Goal: Task Accomplishment & Management: Manage account settings

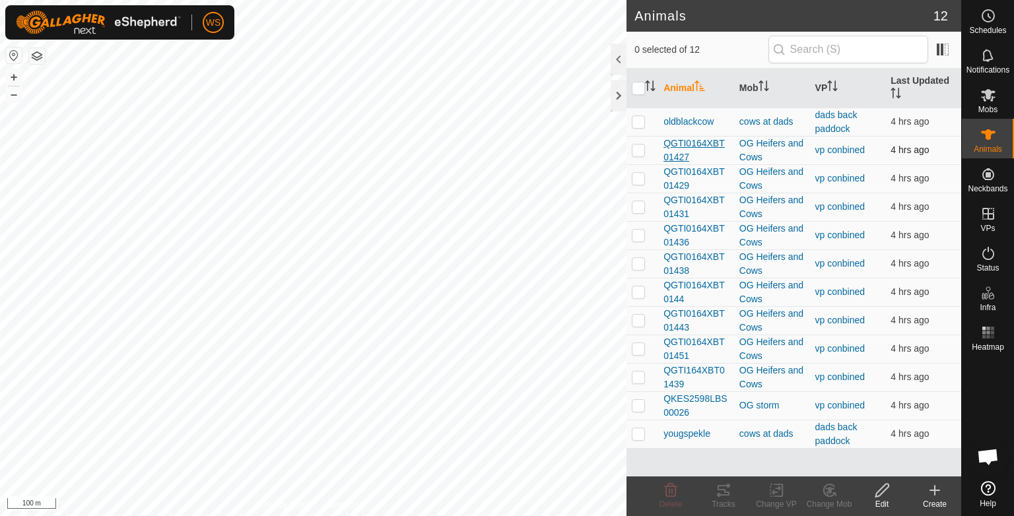
click at [677, 150] on span "QGTI0164XBT01427" at bounding box center [696, 151] width 65 height 28
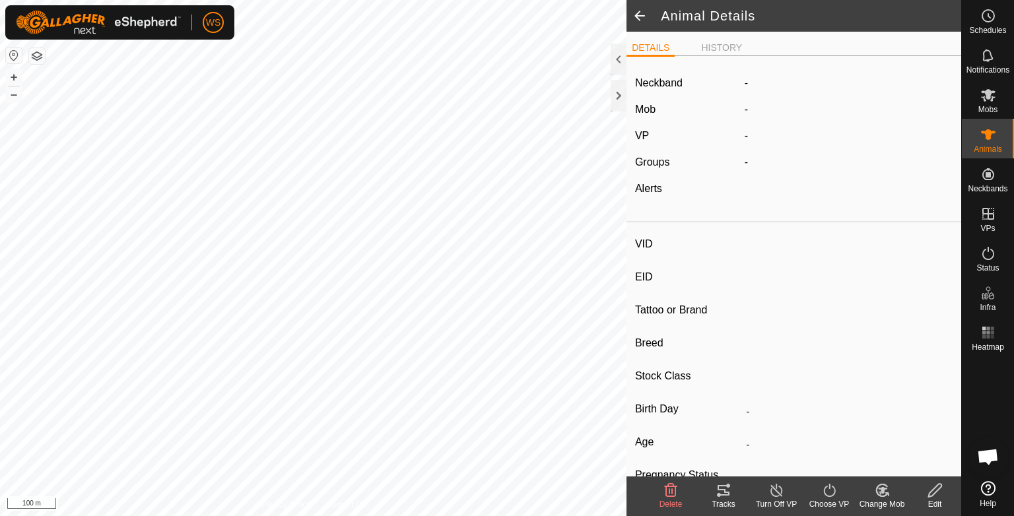
type input "QGTI0164XBT01427"
type input "-"
type input "Donkey"
type input "Droughtmaster X"
type input "[PERSON_NAME] joined"
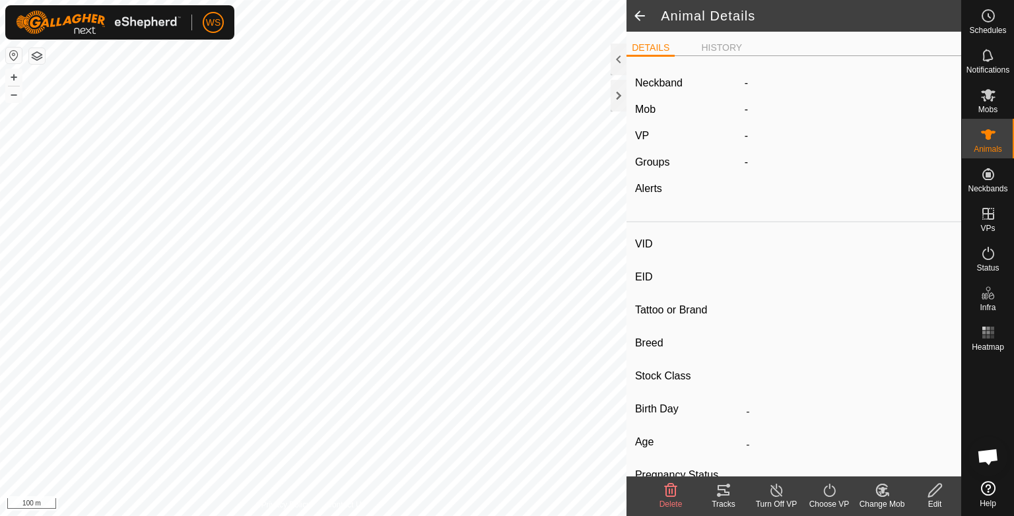
type input "04/2023"
type input "2 years 6 months"
type input "Joined"
type input "350 kg"
type input "-"
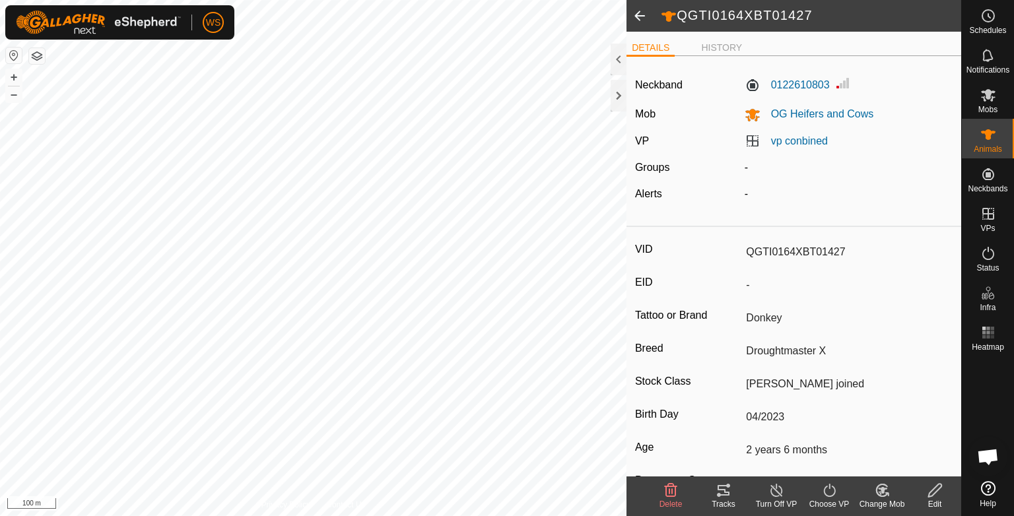
click at [731, 488] on icon at bounding box center [724, 491] width 16 height 16
